Goal: Task Accomplishment & Management: Manage account settings

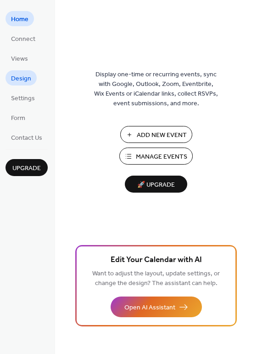
click at [25, 76] on span "Design" at bounding box center [21, 79] width 20 height 10
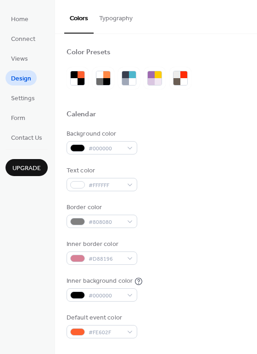
click at [116, 24] on button "Typography" at bounding box center [116, 16] width 45 height 33
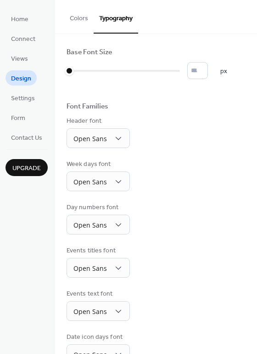
click at [75, 18] on button "Colors" at bounding box center [78, 16] width 29 height 33
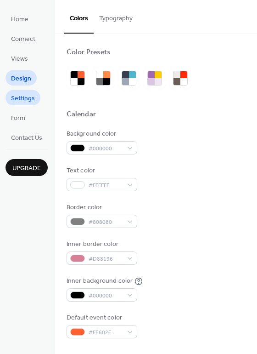
click at [19, 98] on span "Settings" at bounding box center [23, 99] width 24 height 10
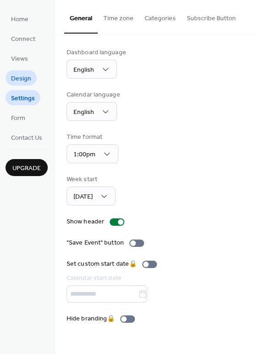
click at [16, 74] on span "Design" at bounding box center [21, 79] width 20 height 10
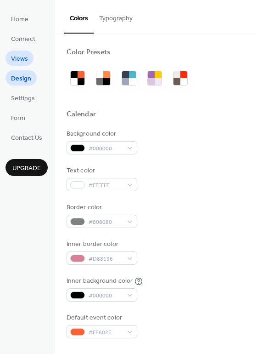
click at [15, 57] on span "Views" at bounding box center [19, 59] width 17 height 10
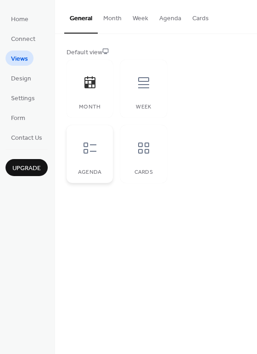
click at [98, 147] on div at bounding box center [90, 148] width 28 height 28
click at [145, 162] on div "Cards" at bounding box center [143, 154] width 46 height 58
click at [93, 157] on div at bounding box center [90, 148] width 28 height 28
click at [92, 155] on div at bounding box center [90, 148] width 28 height 28
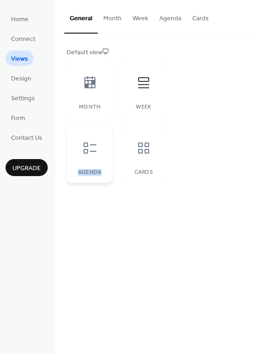
click at [92, 155] on div at bounding box center [90, 148] width 28 height 28
click at [91, 142] on icon at bounding box center [90, 148] width 15 height 15
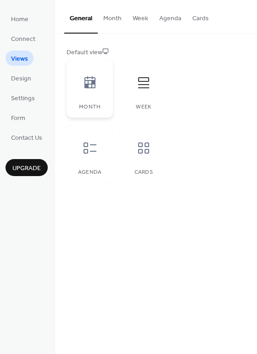
click at [88, 109] on div "Month" at bounding box center [90, 107] width 28 height 6
click at [165, 18] on button "Agenda" at bounding box center [170, 16] width 33 height 33
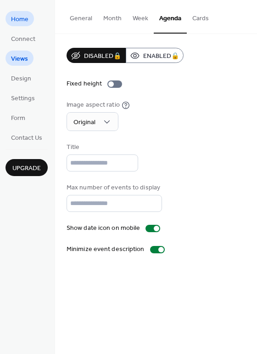
click at [18, 21] on span "Home" at bounding box center [19, 20] width 17 height 10
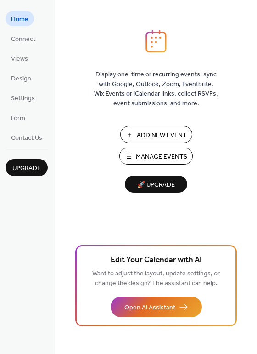
click at [161, 133] on span "Add New Event" at bounding box center [162, 136] width 50 height 10
click at [147, 152] on span "Manage Events" at bounding box center [161, 157] width 51 height 10
click at [33, 40] on span "Connect" at bounding box center [23, 39] width 24 height 10
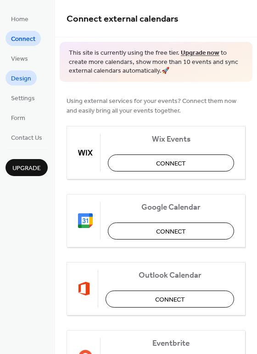
click at [24, 81] on span "Design" at bounding box center [21, 79] width 20 height 10
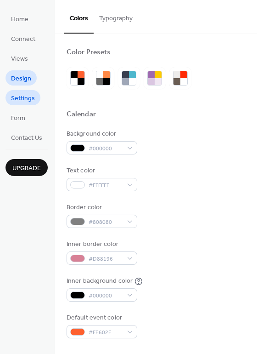
click at [27, 95] on span "Settings" at bounding box center [23, 99] width 24 height 10
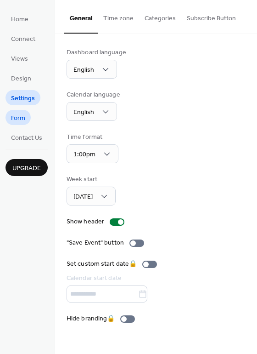
click at [24, 115] on span "Form" at bounding box center [18, 119] width 14 height 10
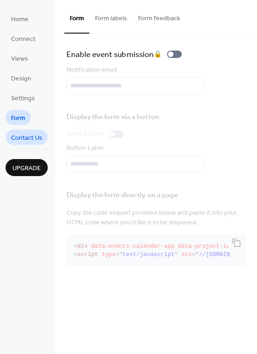
click at [25, 138] on span "Contact Us" at bounding box center [26, 138] width 31 height 10
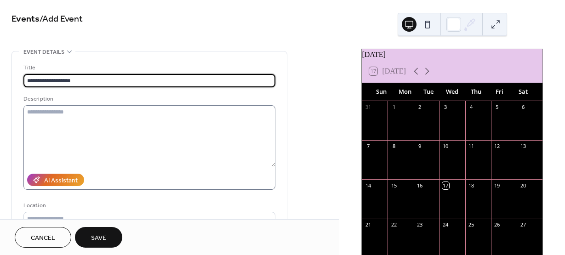
type input "**********"
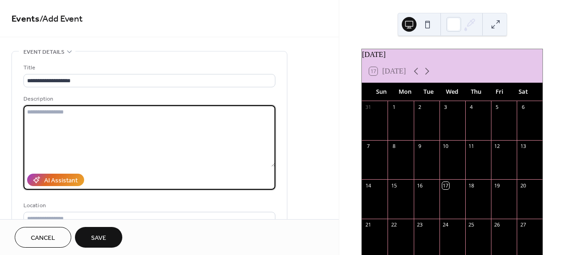
click at [88, 119] on textarea at bounding box center [149, 136] width 252 height 62
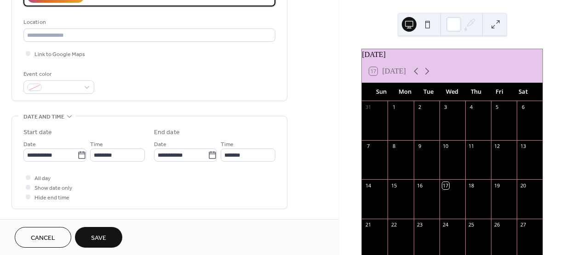
scroll to position [184, 0]
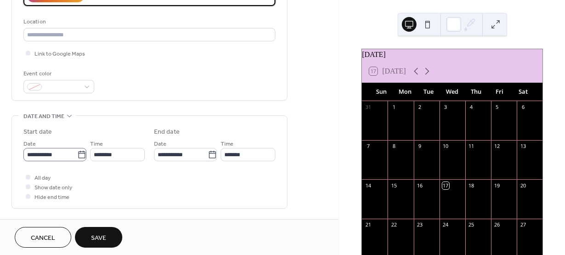
type textarea "**********"
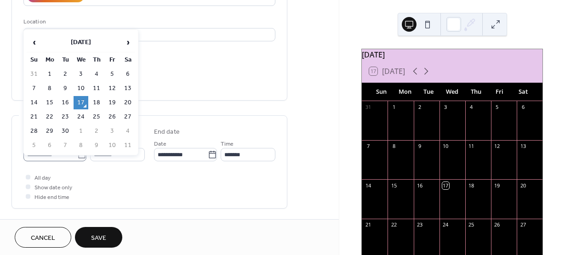
click at [78, 154] on icon at bounding box center [81, 154] width 9 height 9
click at [77, 154] on input "**********" at bounding box center [50, 154] width 54 height 13
click at [96, 96] on td "18" at bounding box center [96, 102] width 15 height 13
type input "**********"
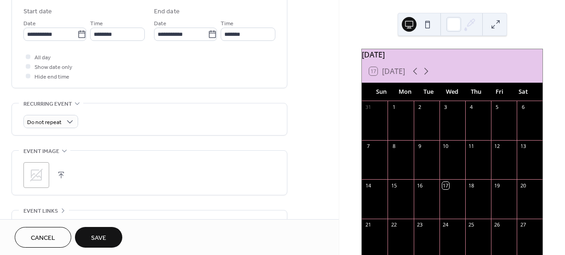
scroll to position [322, 0]
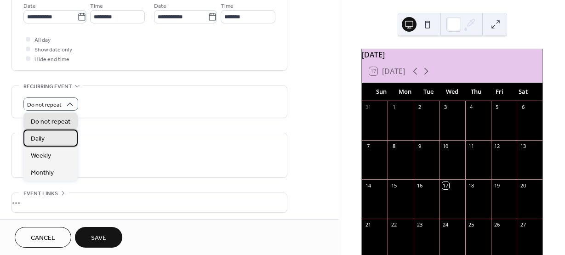
click at [40, 142] on span "Daily" at bounding box center [38, 139] width 14 height 10
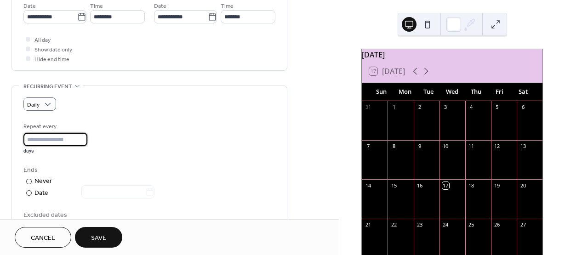
click at [83, 140] on input "*" at bounding box center [55, 139] width 64 height 13
click at [82, 133] on input "*" at bounding box center [55, 139] width 64 height 13
click at [83, 136] on input "*" at bounding box center [55, 139] width 64 height 13
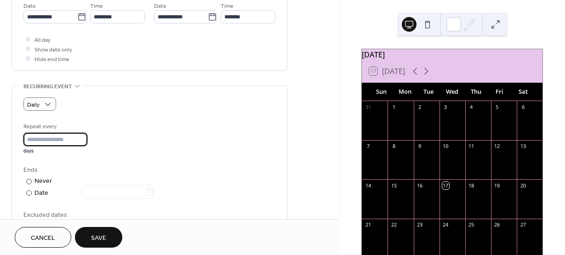
type input "*"
click at [83, 136] on input "*" at bounding box center [55, 139] width 64 height 13
click at [113, 160] on div "Repeat every * days Ends ​ Never ​ Date Excluded dates Pick date to exclude" at bounding box center [149, 180] width 252 height 116
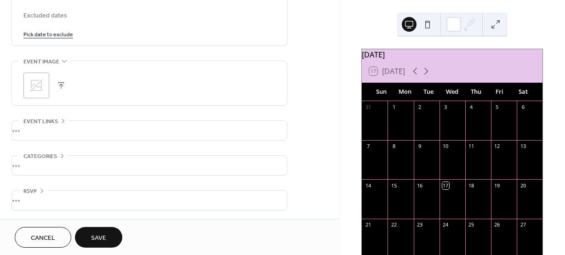
scroll to position [522, 0]
click at [60, 152] on icon at bounding box center [61, 155] width 7 height 7
drag, startPoint x: 102, startPoint y: 235, endPoint x: 115, endPoint y: 233, distance: 14.0
click at [127, 228] on div "Cancel Save" at bounding box center [169, 237] width 309 height 21
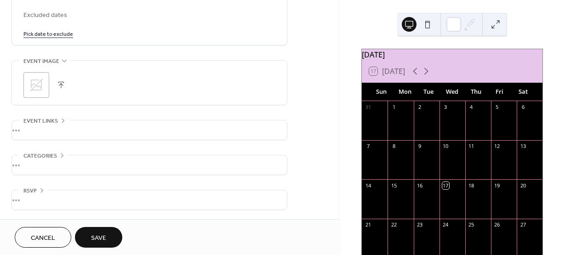
click at [115, 233] on button "Save" at bounding box center [98, 237] width 47 height 21
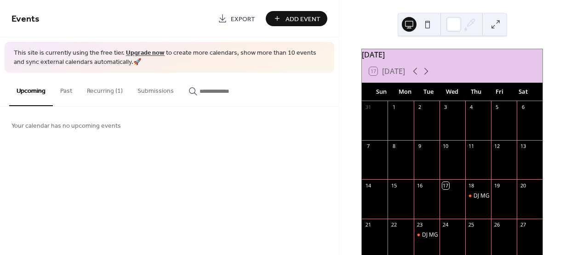
click at [303, 19] on span "Add Event" at bounding box center [302, 19] width 35 height 10
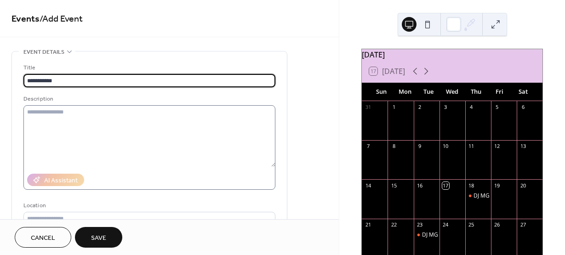
type input "**********"
click at [82, 118] on textarea at bounding box center [149, 136] width 252 height 62
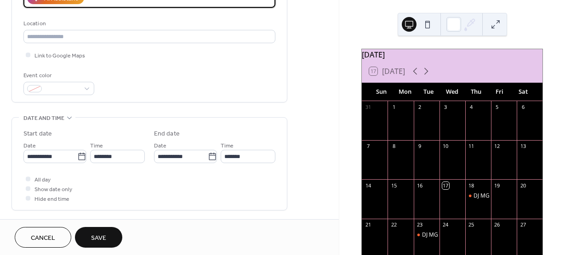
scroll to position [184, 0]
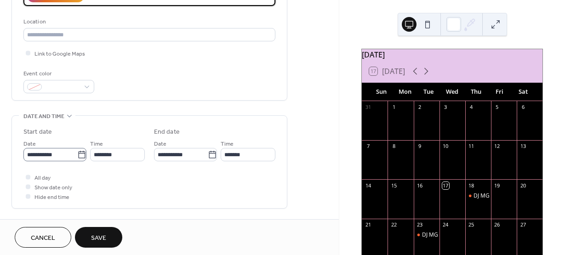
type textarea "*********"
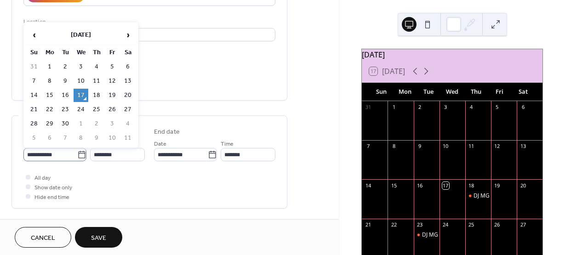
click at [77, 155] on icon at bounding box center [81, 154] width 9 height 9
click at [77, 155] on input "**********" at bounding box center [50, 154] width 54 height 13
click at [99, 95] on td "18" at bounding box center [96, 95] width 15 height 13
type input "**********"
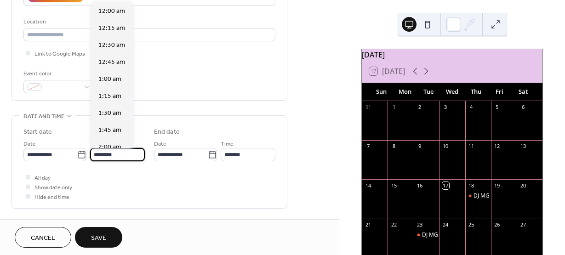
click at [131, 153] on input "********" at bounding box center [117, 154] width 55 height 13
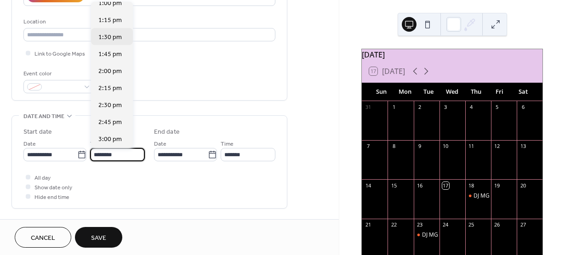
scroll to position [908, 0]
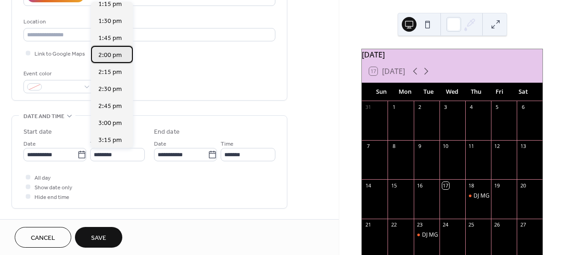
click at [116, 54] on span "2:00 pm" at bounding box center [109, 56] width 23 height 10
type input "*******"
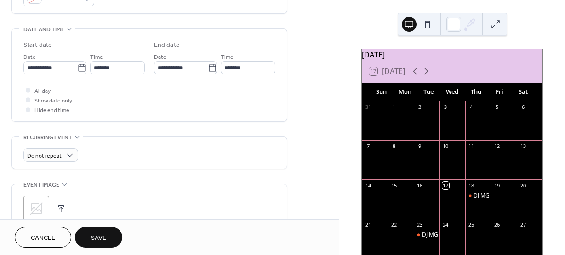
scroll to position [276, 0]
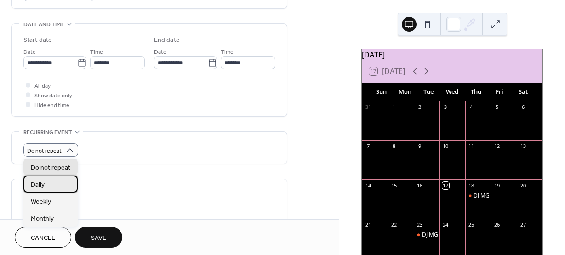
click at [53, 186] on div "Daily" at bounding box center [50, 184] width 54 height 17
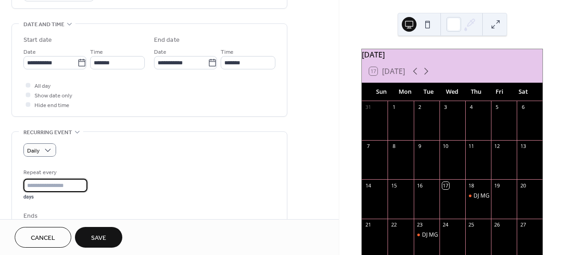
click at [81, 182] on input "*" at bounding box center [55, 185] width 64 height 13
type input "*"
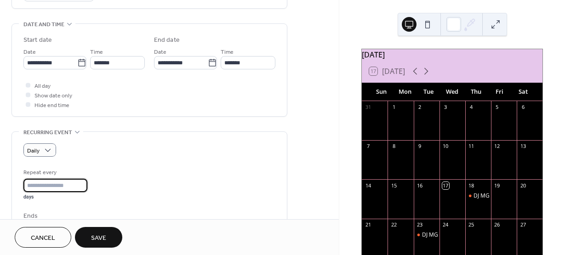
click at [81, 182] on input "*" at bounding box center [55, 185] width 64 height 13
click at [129, 165] on div "Daily Repeat every * days Ends ​ Never ​ Date Excluded dates Pick date to exclu…" at bounding box center [149, 213] width 252 height 141
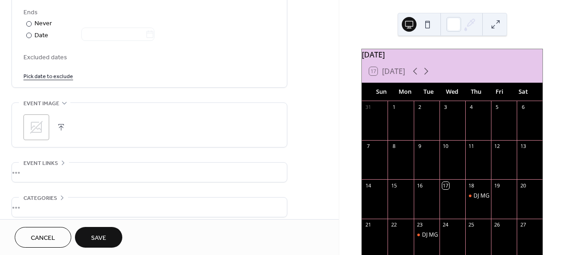
scroll to position [522, 0]
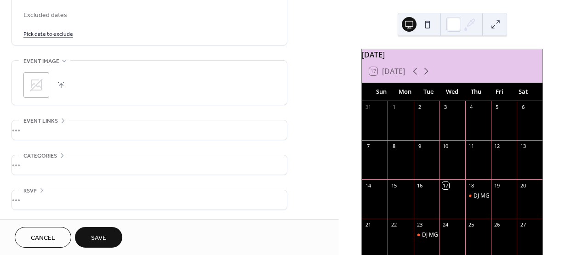
click at [108, 233] on button "Save" at bounding box center [98, 237] width 47 height 21
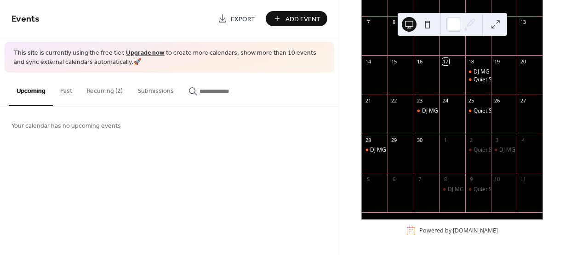
scroll to position [130, 0]
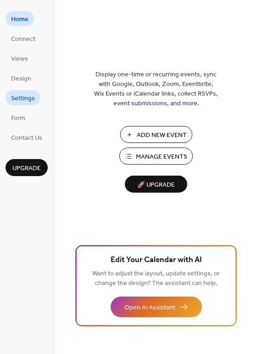
click at [22, 100] on span "Settings" at bounding box center [23, 99] width 24 height 10
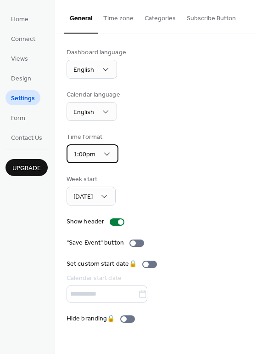
click at [112, 153] on div "1:00pm" at bounding box center [93, 153] width 52 height 19
click at [144, 136] on div "Time format 1:00pm" at bounding box center [156, 147] width 179 height 31
click at [131, 16] on button "Time zone" at bounding box center [118, 16] width 41 height 33
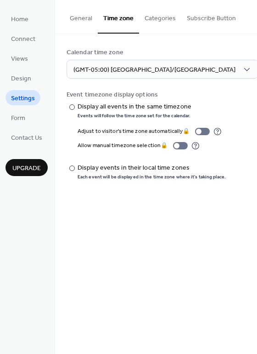
click at [165, 15] on button "Categories" at bounding box center [160, 16] width 42 height 33
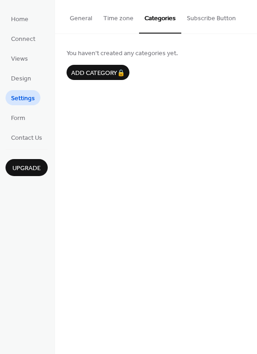
click at [193, 19] on button "Subscribe Button" at bounding box center [212, 16] width 60 height 33
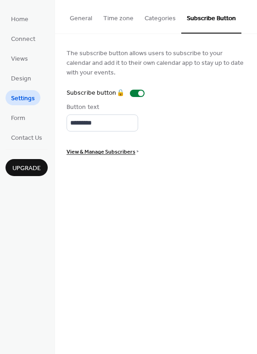
click at [85, 17] on button "General" at bounding box center [81, 16] width 34 height 33
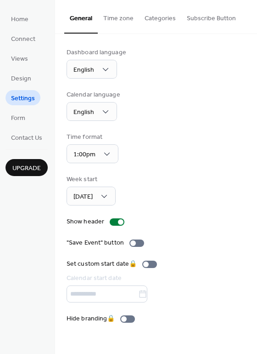
click at [34, 117] on ul "Home Connect Views Design Settings Form Contact Us" at bounding box center [27, 78] width 42 height 134
click at [24, 115] on span "Form" at bounding box center [18, 119] width 14 height 10
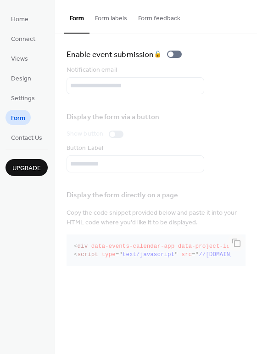
click at [116, 11] on button "Form labels" at bounding box center [111, 16] width 43 height 33
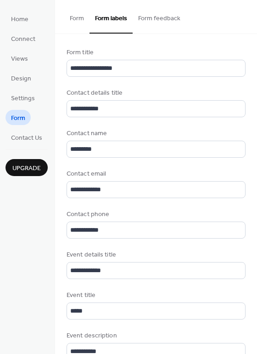
click at [140, 16] on button "Form feedback" at bounding box center [159, 16] width 53 height 33
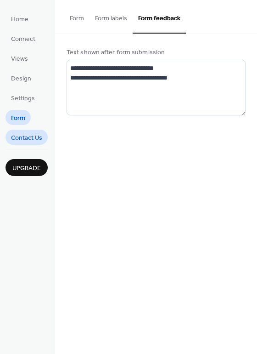
click at [28, 137] on span "Contact Us" at bounding box center [26, 138] width 31 height 10
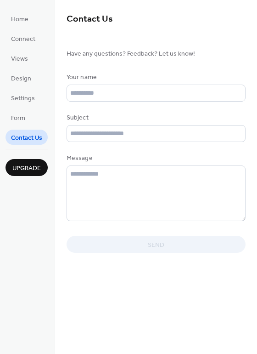
click at [35, 17] on ul "Home Connect Views Design Settings Form Contact Us" at bounding box center [27, 78] width 42 height 134
click at [31, 20] on link "Home" at bounding box center [20, 18] width 28 height 15
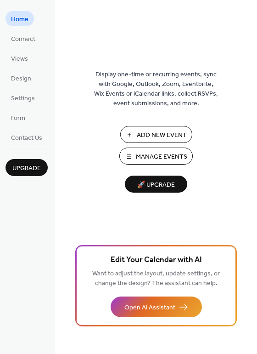
click at [161, 133] on span "Add New Event" at bounding box center [162, 136] width 50 height 10
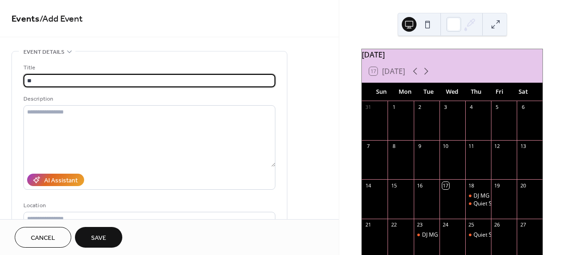
type input "*"
type input "**********"
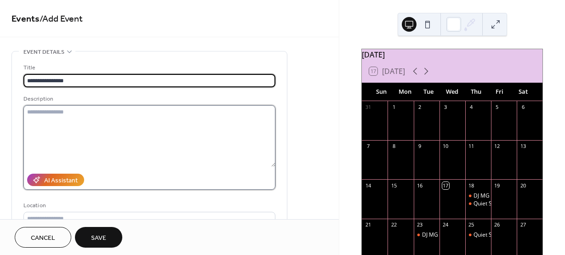
click at [103, 116] on textarea at bounding box center [149, 136] width 252 height 62
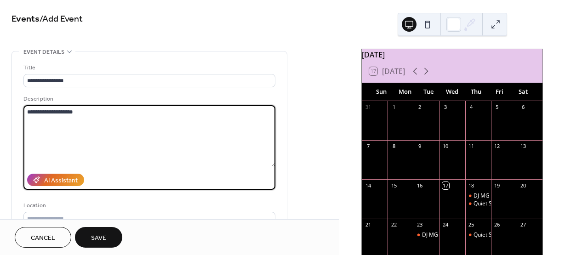
click at [30, 108] on textarea "**********" at bounding box center [149, 136] width 252 height 62
click at [25, 110] on textarea "**********" at bounding box center [149, 136] width 252 height 62
click at [131, 111] on textarea "**********" at bounding box center [149, 136] width 252 height 62
type textarea "**********"
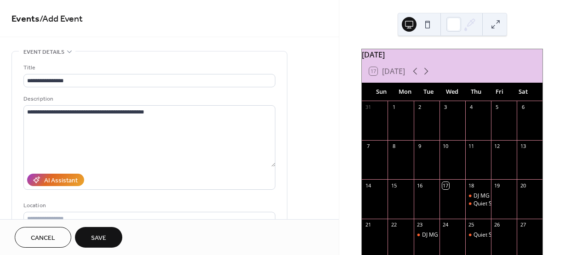
drag, startPoint x: 91, startPoint y: 240, endPoint x: 193, endPoint y: 169, distance: 124.2
click at [193, 173] on div "**********" at bounding box center [169, 127] width 339 height 255
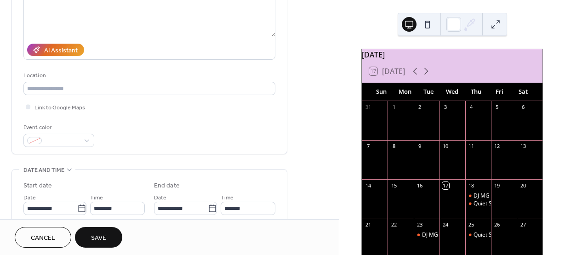
scroll to position [138, 0]
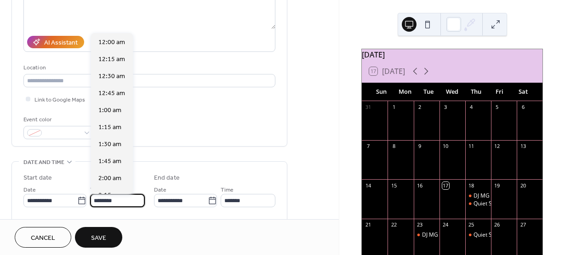
click at [138, 200] on input "********" at bounding box center [117, 200] width 55 height 13
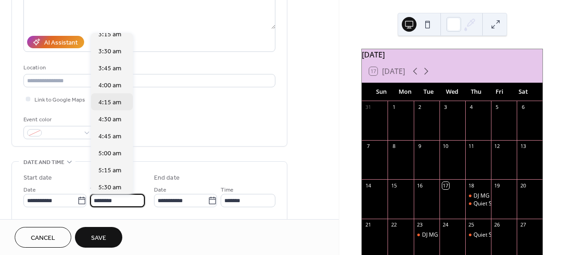
scroll to position [231, 0]
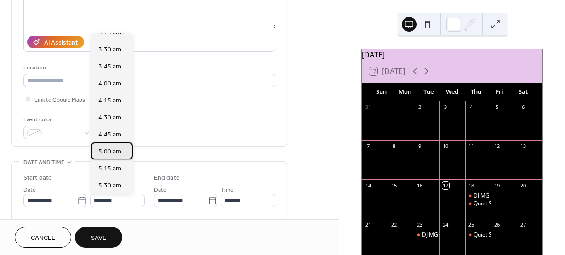
click at [114, 152] on span "5:00 am" at bounding box center [109, 152] width 23 height 10
type input "*******"
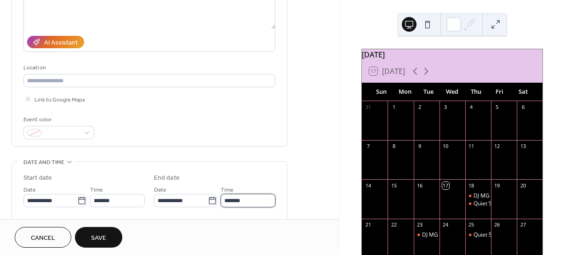
click at [235, 204] on input "*******" at bounding box center [248, 200] width 55 height 13
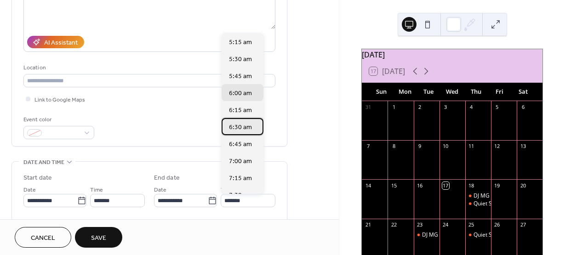
click at [242, 129] on span "6:30 am" at bounding box center [240, 128] width 23 height 10
type input "*******"
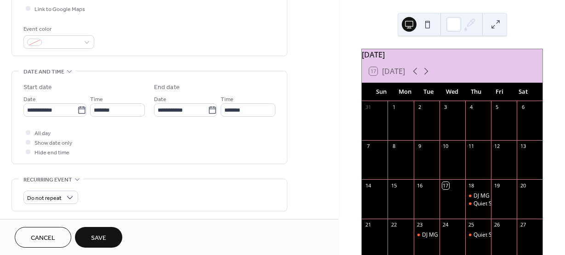
scroll to position [230, 0]
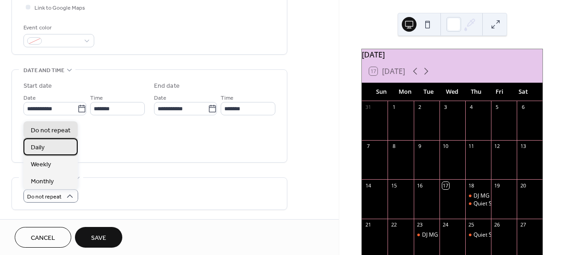
click at [47, 151] on div "Daily" at bounding box center [50, 146] width 54 height 17
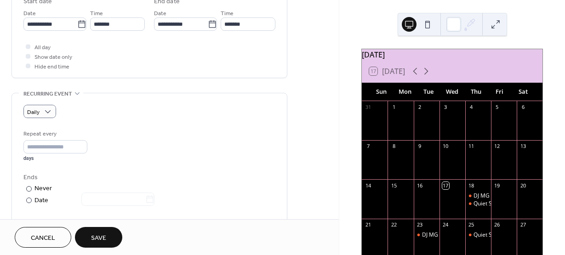
scroll to position [322, 0]
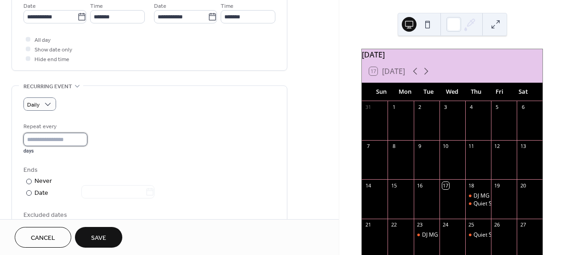
click at [82, 140] on input "*" at bounding box center [55, 139] width 64 height 13
type input "*"
click at [87, 148] on div "days" at bounding box center [55, 151] width 64 height 6
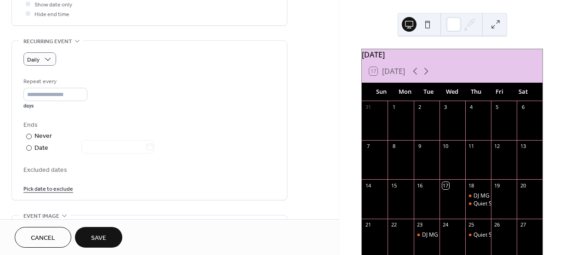
scroll to position [368, 0]
click at [57, 190] on link "Pick date to exclude" at bounding box center [48, 187] width 50 height 10
click at [52, 235] on span "Cancel" at bounding box center [43, 239] width 24 height 10
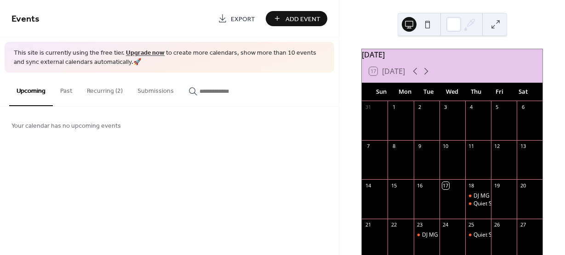
click at [303, 17] on span "Add Event" at bounding box center [302, 19] width 35 height 10
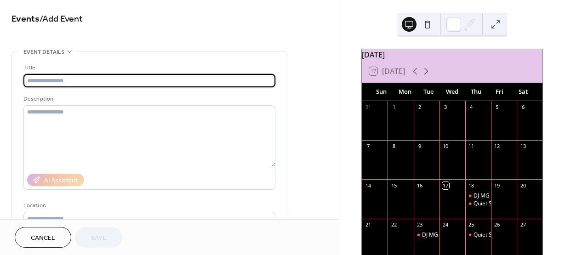
click at [63, 78] on input "text" at bounding box center [149, 80] width 252 height 13
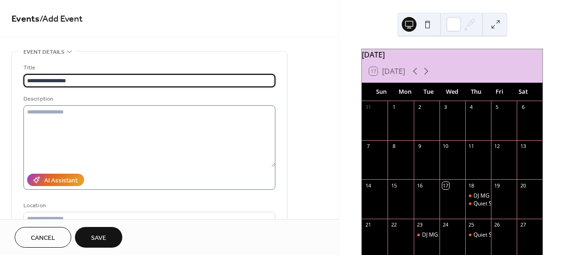
type input "**********"
click at [58, 118] on textarea at bounding box center [149, 136] width 252 height 62
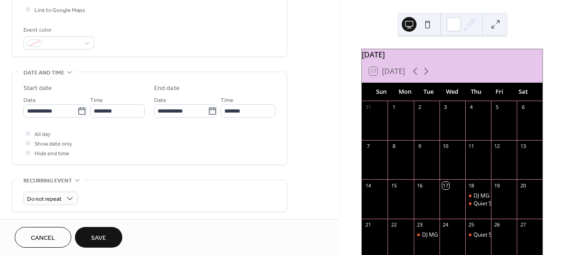
scroll to position [230, 0]
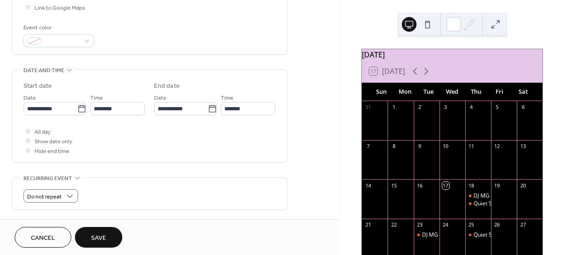
type textarea "**********"
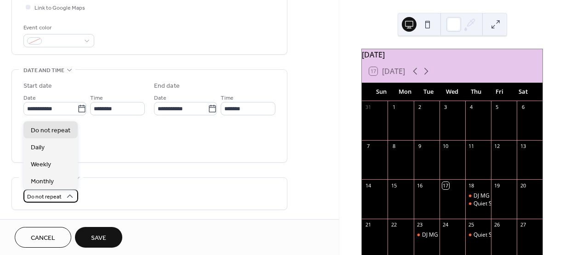
click at [63, 197] on div "Do not repeat" at bounding box center [50, 195] width 55 height 13
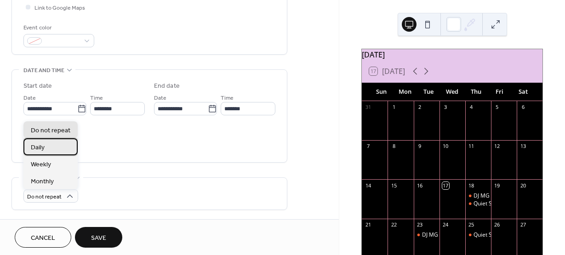
click at [49, 146] on div "Daily" at bounding box center [50, 146] width 54 height 17
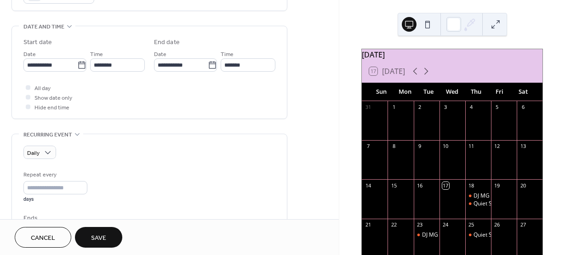
scroll to position [276, 0]
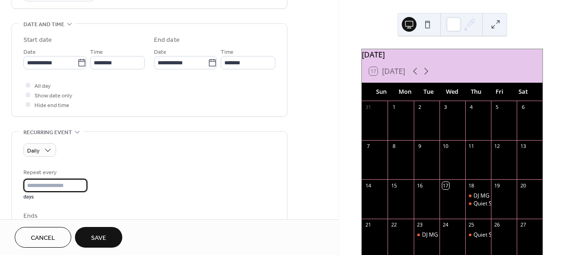
click at [51, 182] on input "*" at bounding box center [55, 185] width 64 height 13
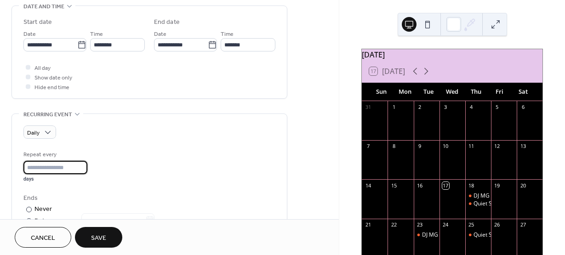
scroll to position [292, 0]
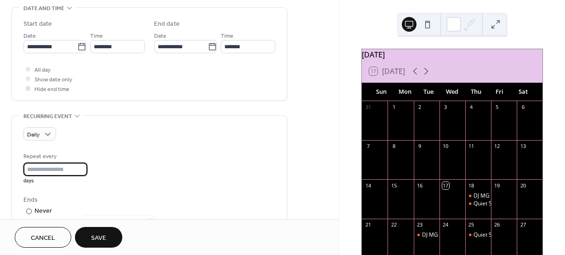
type input "*"
click at [26, 86] on div at bounding box center [28, 88] width 5 height 5
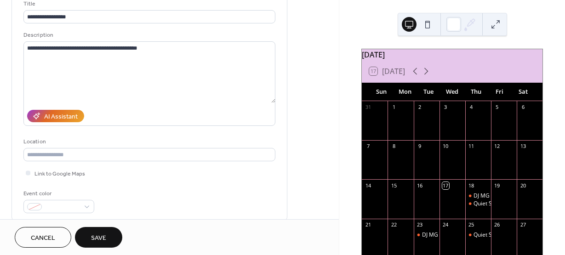
scroll to position [62, 0]
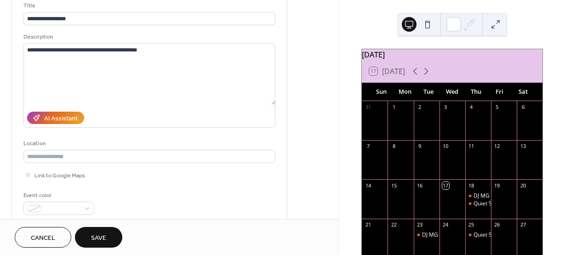
click at [102, 238] on span "Save" at bounding box center [98, 239] width 15 height 10
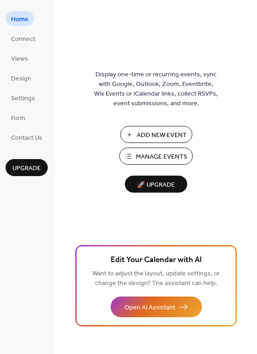
click at [135, 152] on button "Manage Events" at bounding box center [157, 156] width 74 height 17
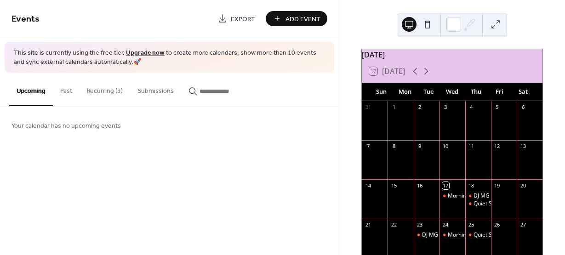
click at [92, 90] on button "Recurring (3)" at bounding box center [105, 89] width 51 height 33
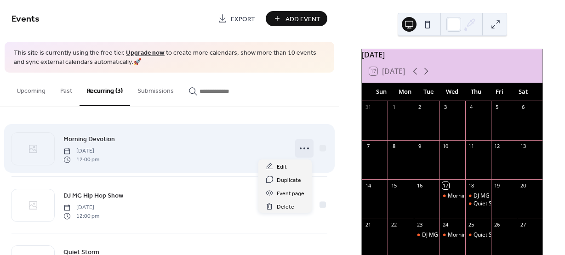
click at [303, 147] on icon at bounding box center [304, 148] width 15 height 15
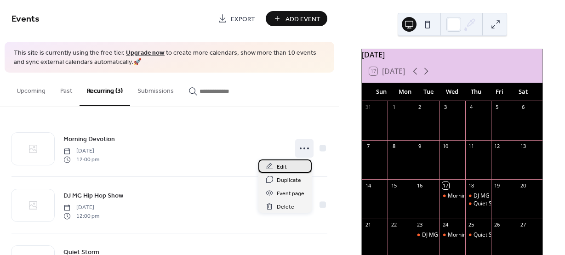
click at [280, 165] on span "Edit" at bounding box center [282, 167] width 10 height 10
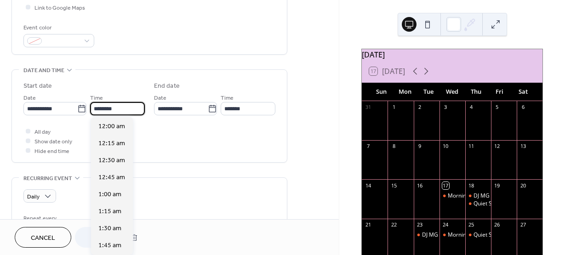
scroll to position [816, 0]
drag, startPoint x: 123, startPoint y: 111, endPoint x: 101, endPoint y: 102, distance: 24.2
click at [103, 102] on input "********" at bounding box center [117, 108] width 55 height 13
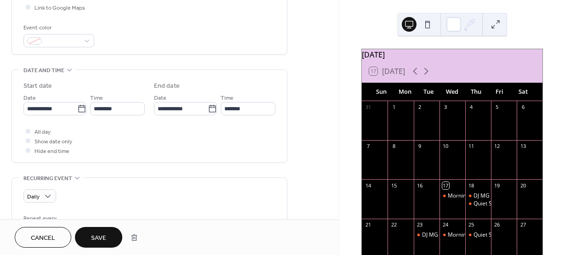
click at [199, 149] on div "All day Show date only Hide end time" at bounding box center [149, 140] width 252 height 29
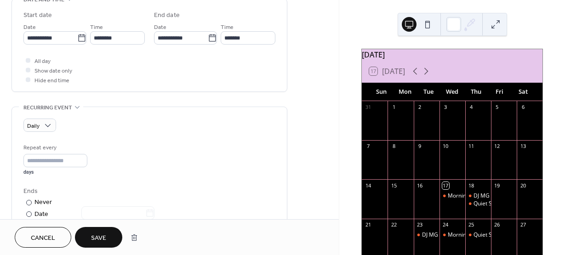
scroll to position [322, 0]
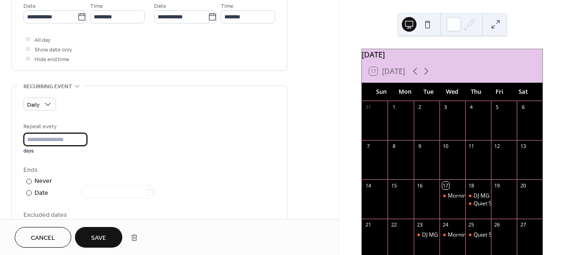
click at [55, 137] on input "*" at bounding box center [55, 139] width 64 height 13
click at [85, 139] on input "*" at bounding box center [55, 139] width 64 height 13
click at [83, 136] on input "*" at bounding box center [55, 139] width 64 height 13
click at [84, 141] on input "*" at bounding box center [55, 139] width 64 height 13
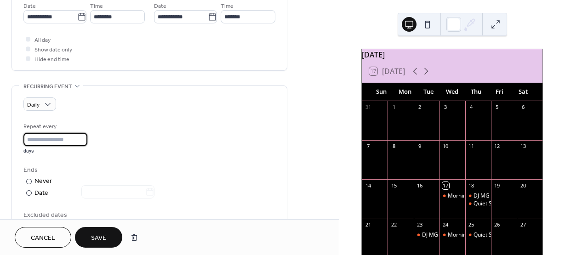
click at [84, 141] on input "*" at bounding box center [55, 139] width 64 height 13
click at [86, 141] on input "*" at bounding box center [55, 139] width 64 height 13
click at [84, 141] on input "*" at bounding box center [55, 139] width 64 height 13
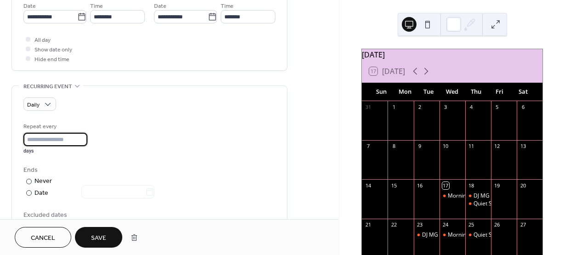
click at [84, 141] on input "*" at bounding box center [55, 139] width 64 height 13
type input "**"
click at [105, 234] on span "Save" at bounding box center [98, 239] width 15 height 10
